Goal: Task Accomplishment & Management: Manage account settings

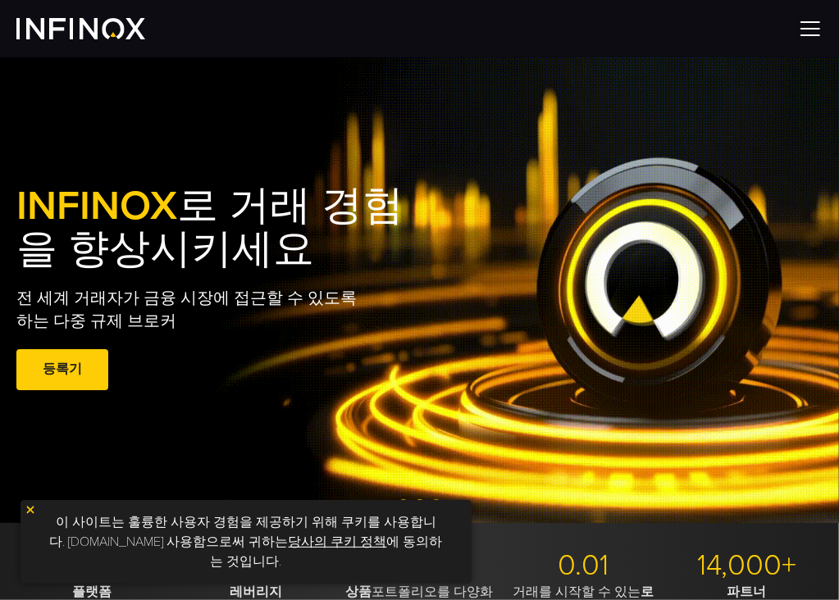
click at [808, 28] on img at bounding box center [810, 28] width 25 height 25
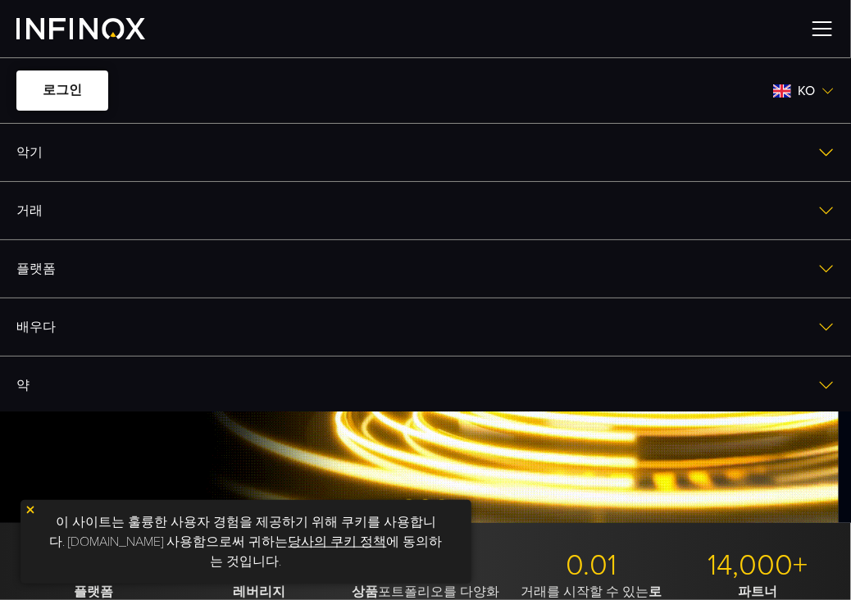
click at [59, 91] on link "로그인" at bounding box center [62, 91] width 92 height 40
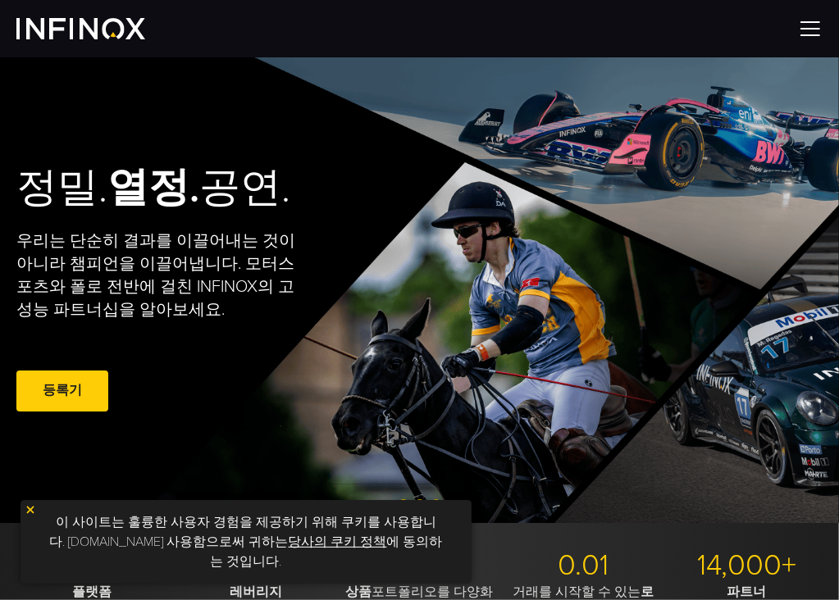
click at [813, 26] on img at bounding box center [810, 28] width 25 height 25
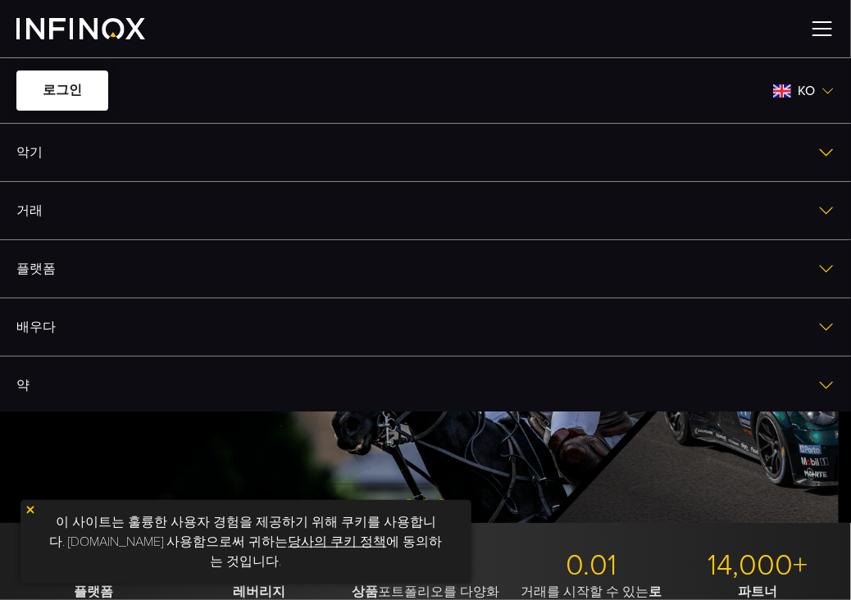
click at [49, 98] on link "로그인" at bounding box center [62, 91] width 92 height 40
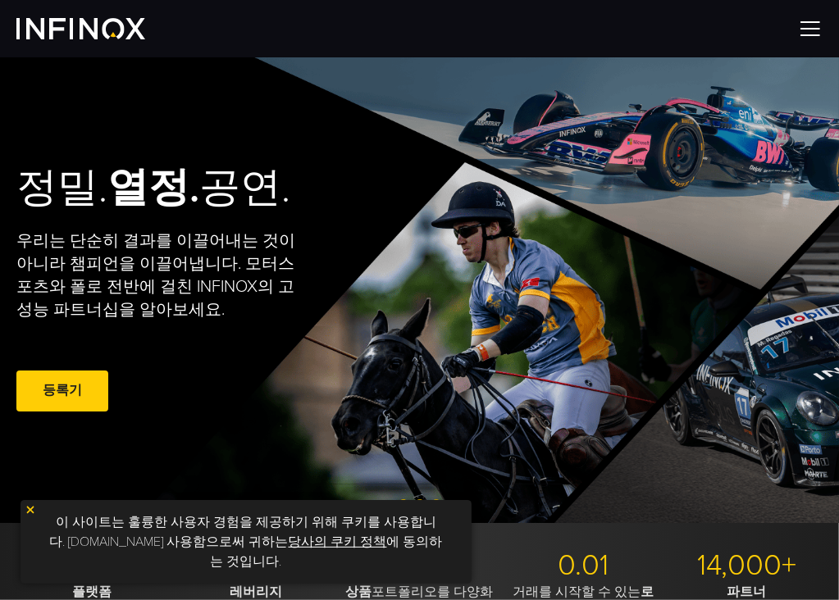
click at [811, 25] on img at bounding box center [810, 28] width 25 height 25
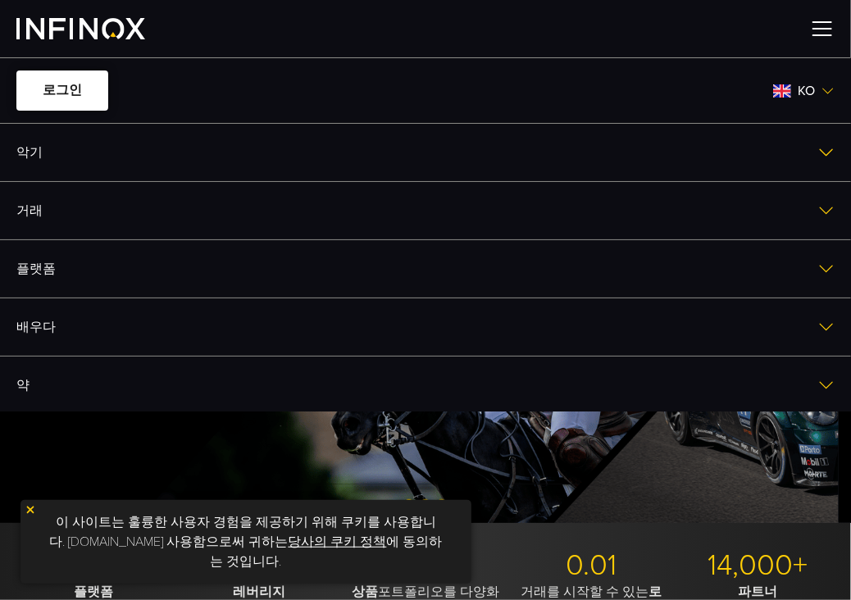
click at [60, 89] on link "로그인" at bounding box center [62, 91] width 92 height 40
click at [78, 94] on link "로그인" at bounding box center [62, 91] width 92 height 40
